Goal: Information Seeking & Learning: Understand process/instructions

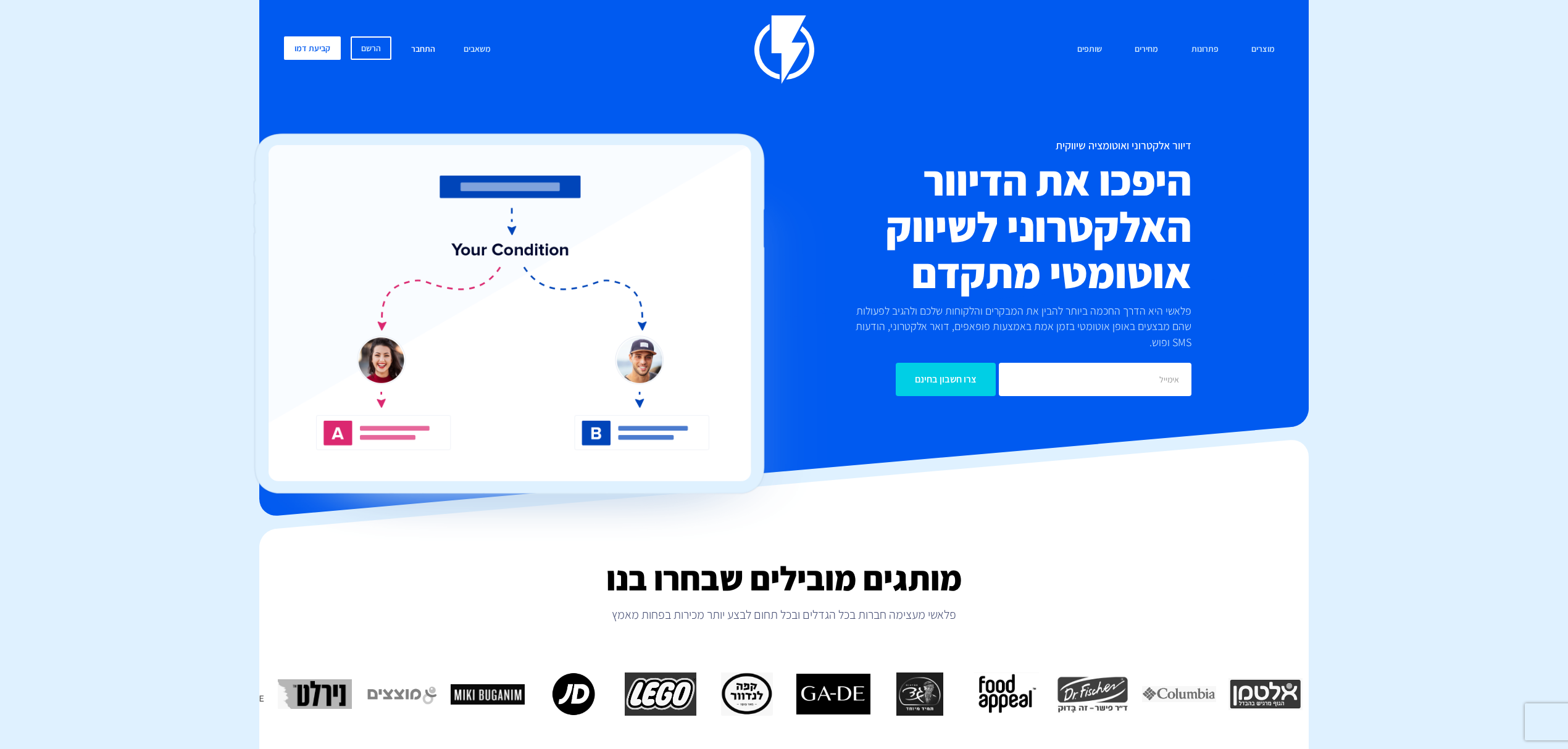
click at [412, 46] on link "התחבר" at bounding box center [423, 49] width 43 height 26
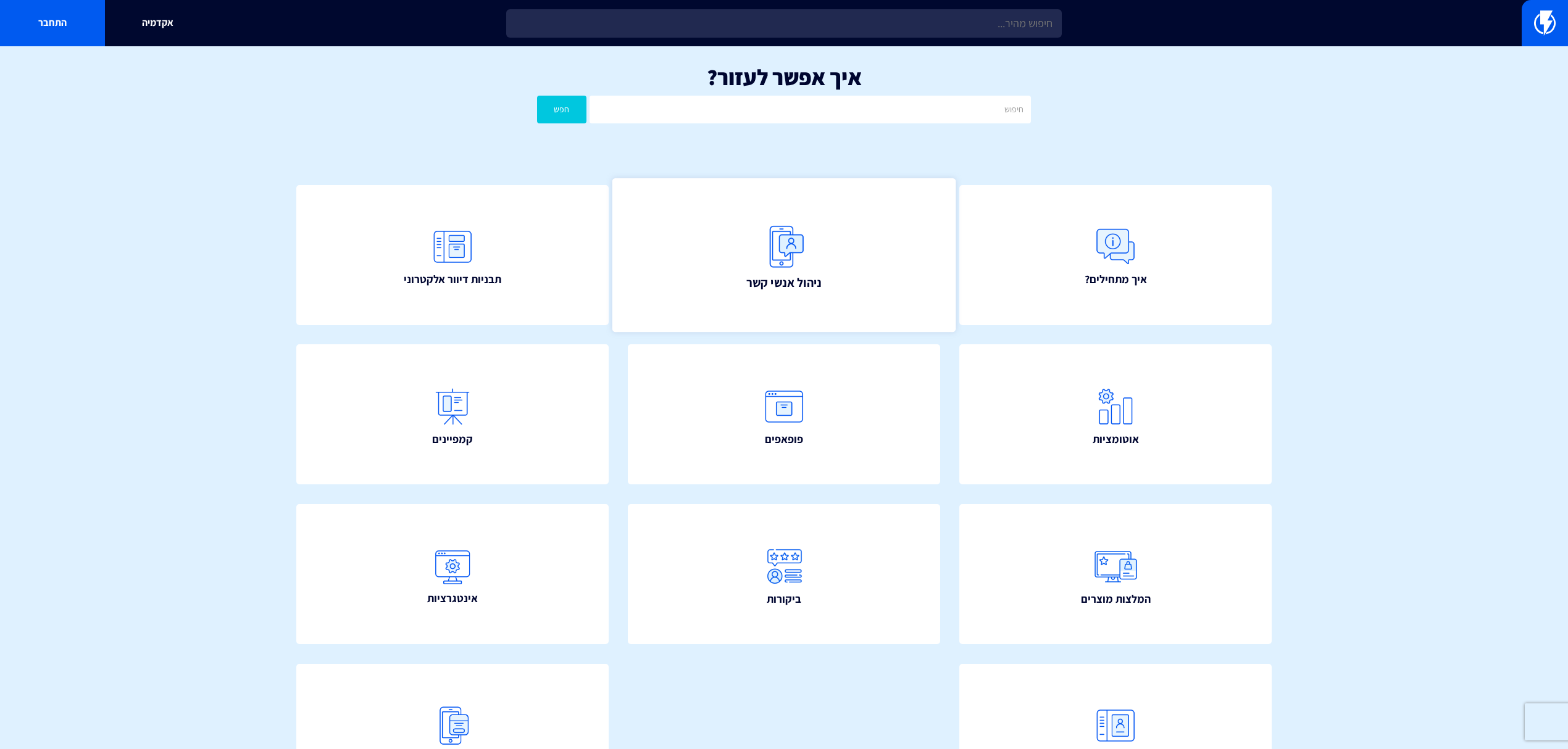
click at [828, 252] on link "ניהול אנשי קשר" at bounding box center [783, 254] width 343 height 154
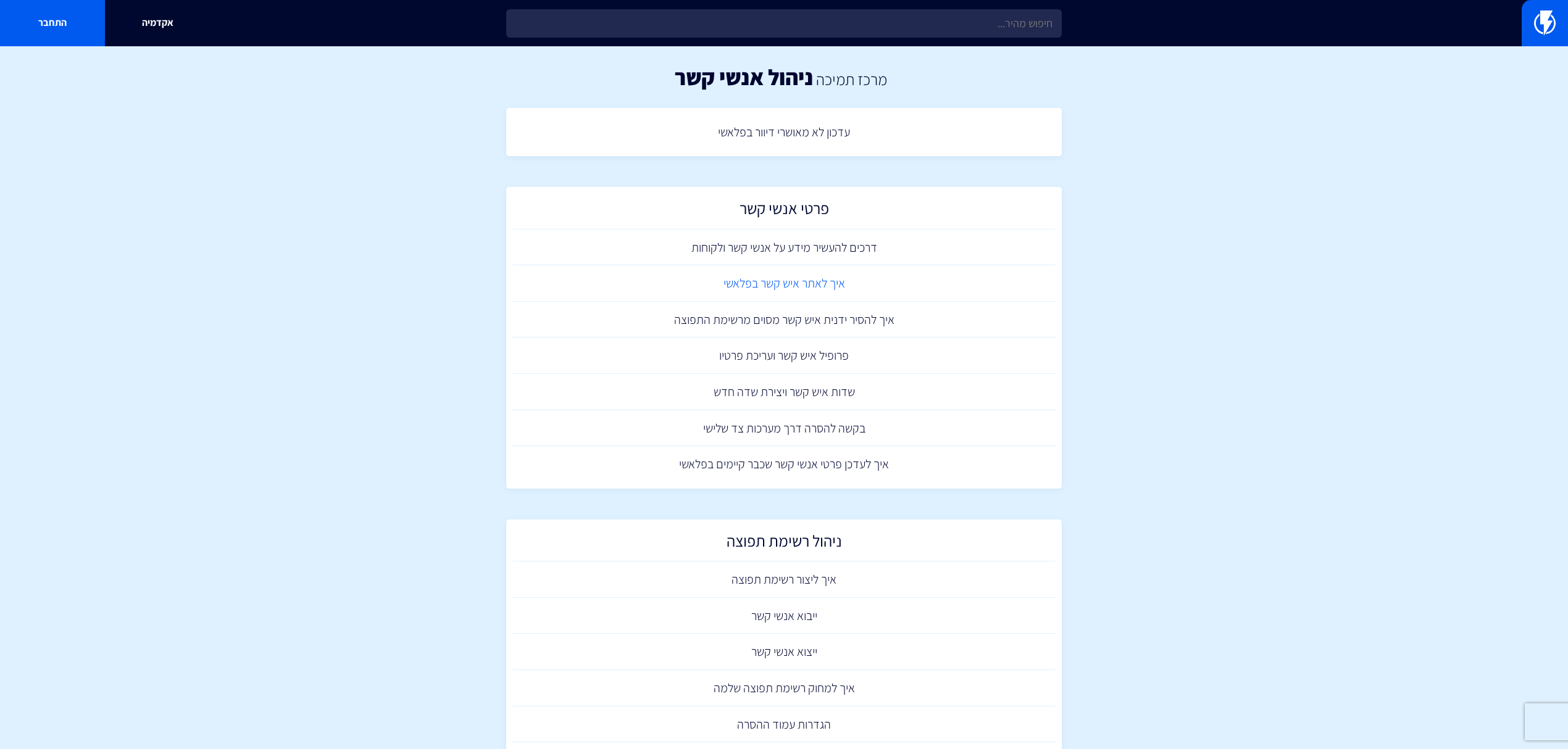
click at [819, 277] on link "איך לאתר איש קשר בפלאשי" at bounding box center [783, 283] width 543 height 36
